Goal: Task Accomplishment & Management: Manage account settings

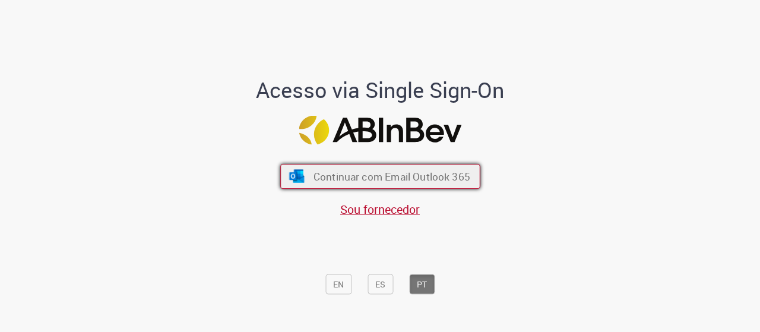
click at [322, 184] on button "Continuar com Email Outlook 365" at bounding box center [380, 176] width 200 height 25
